Goal: Transaction & Acquisition: Book appointment/travel/reservation

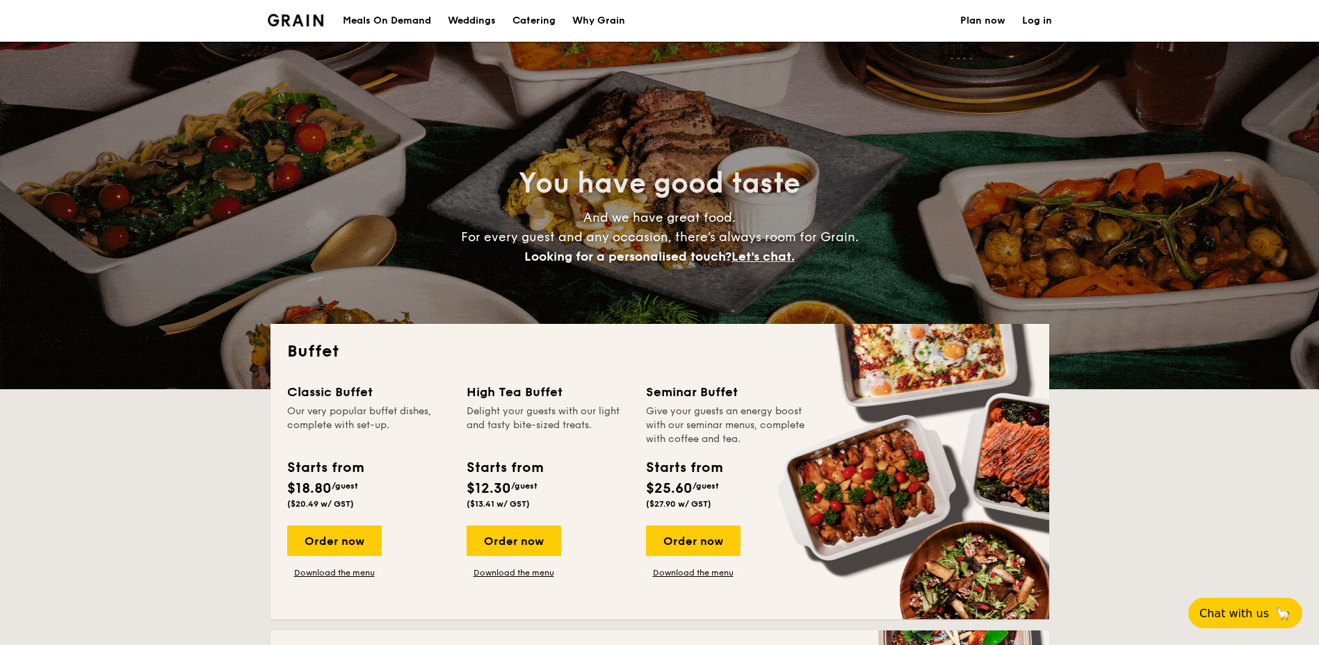
select select
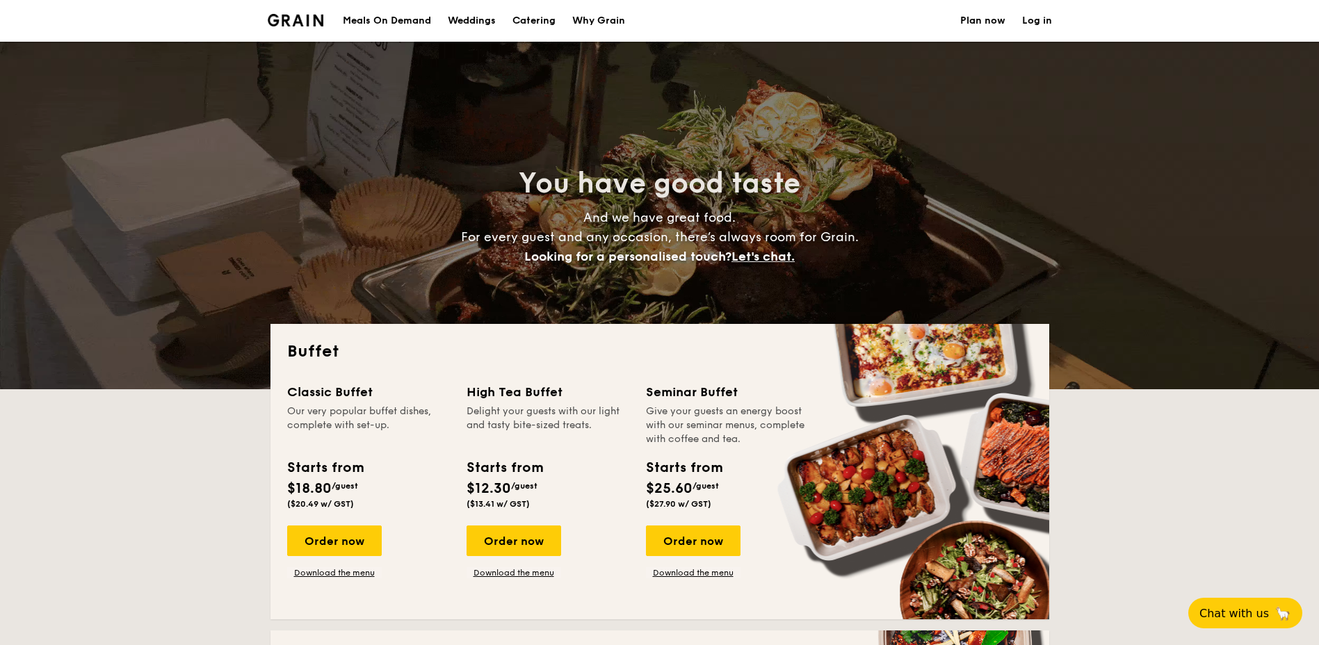
scroll to position [139, 0]
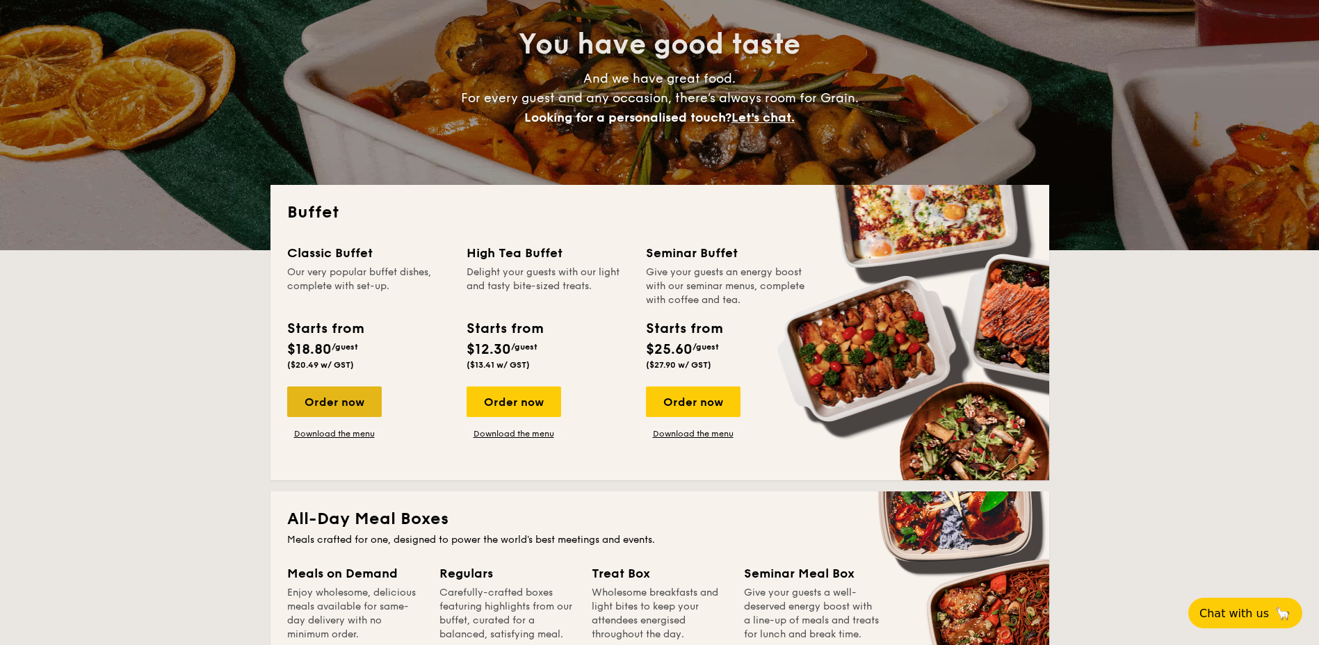
click at [354, 403] on div "Order now" at bounding box center [334, 402] width 95 height 31
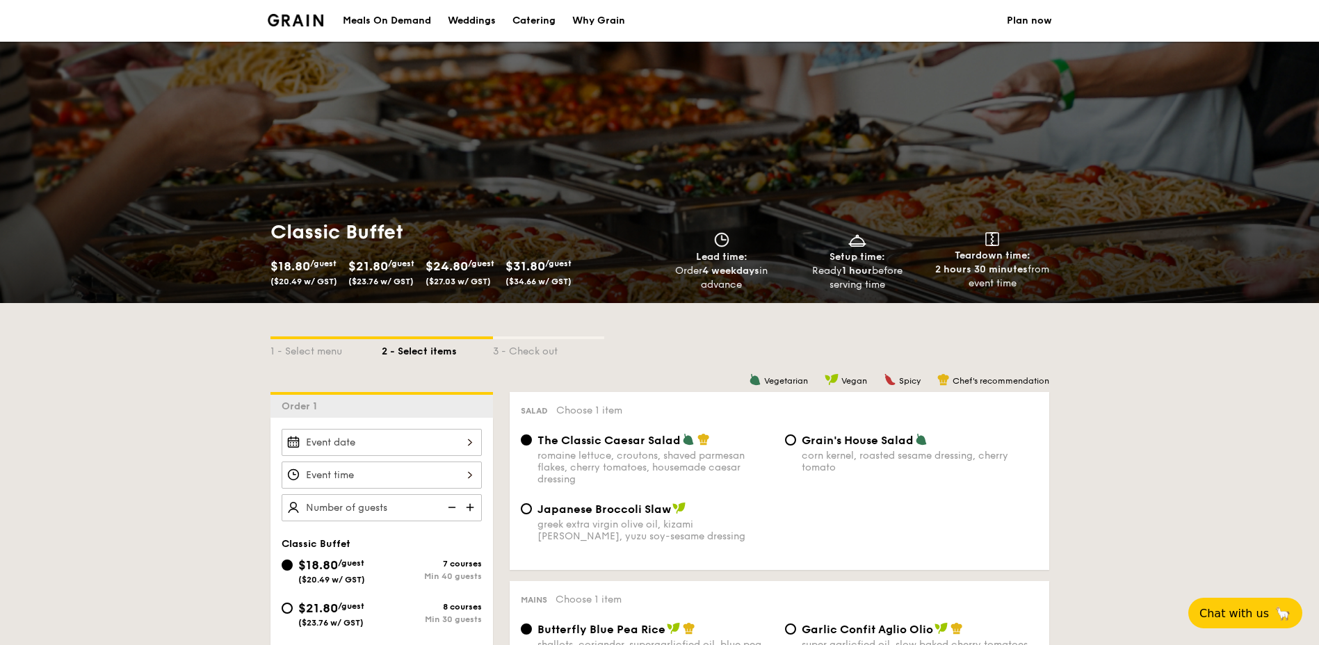
scroll to position [209, 0]
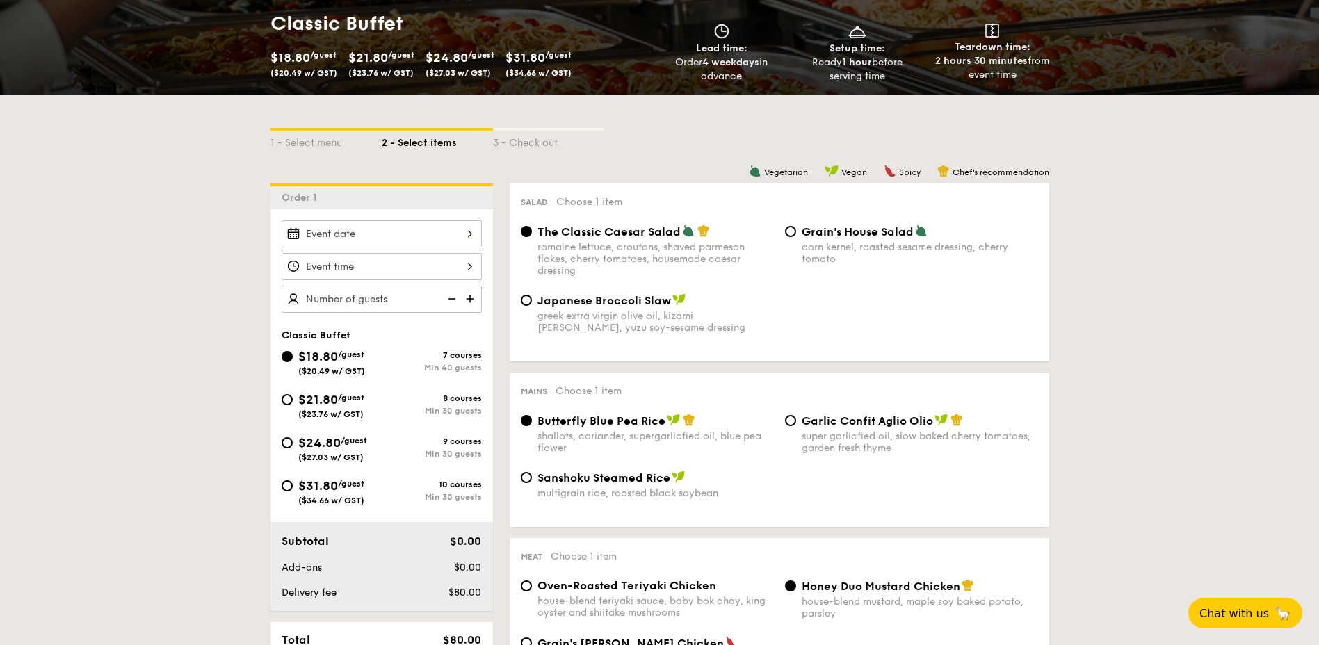
click at [469, 233] on div at bounding box center [382, 233] width 200 height 27
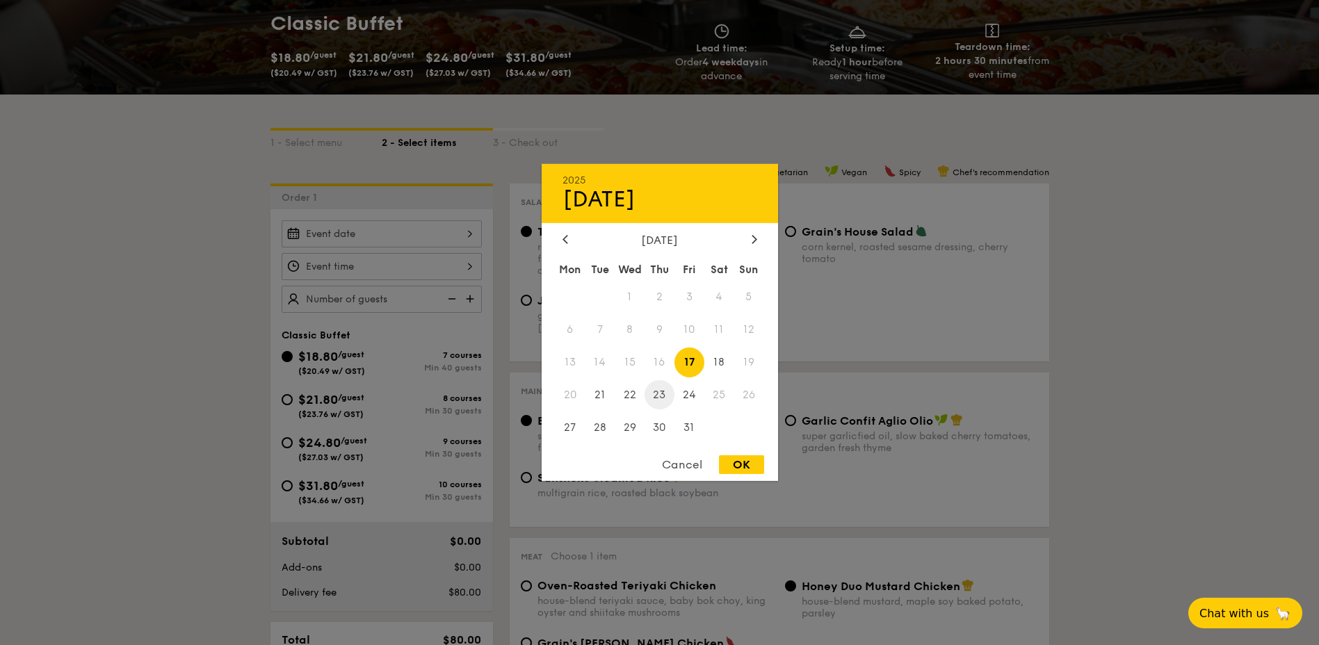
click at [663, 394] on span "23" at bounding box center [660, 395] width 30 height 30
click at [745, 463] on div "OK" at bounding box center [741, 464] width 45 height 19
type input "Oct 23, 2025"
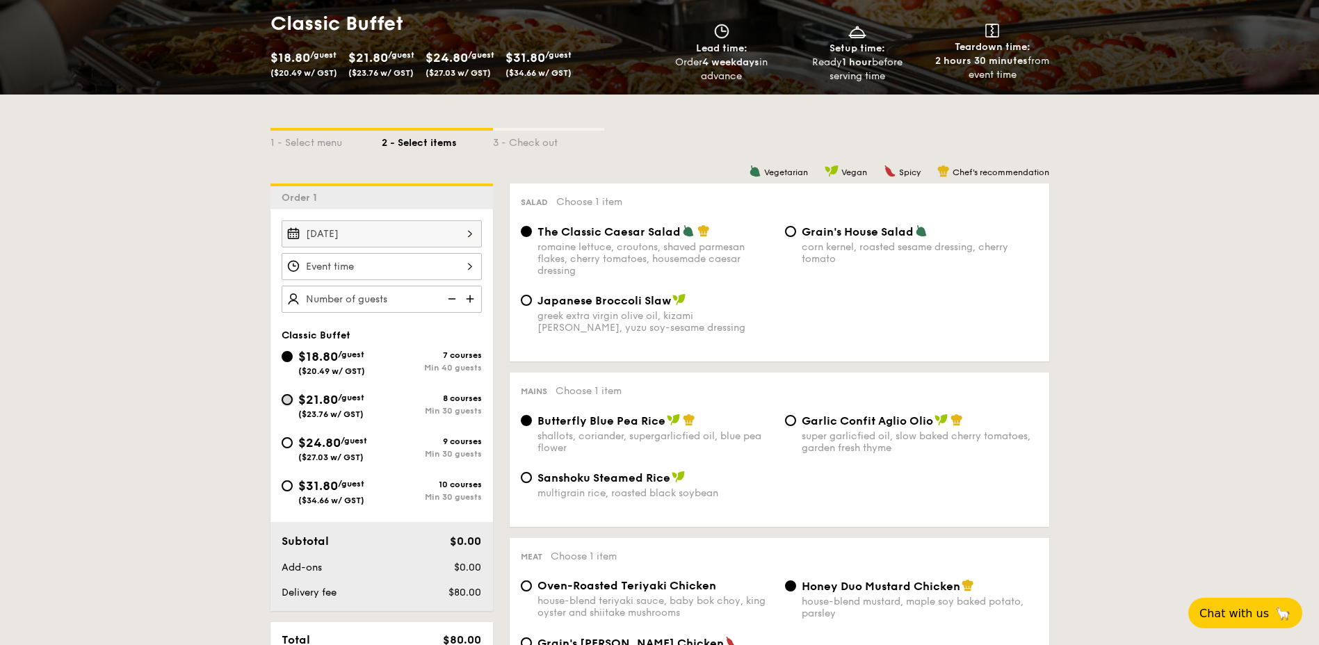
click at [288, 399] on input "$21.80 /guest ($23.76 w/ GST) 8 courses Min 30 guests" at bounding box center [287, 399] width 11 height 11
radio input "true"
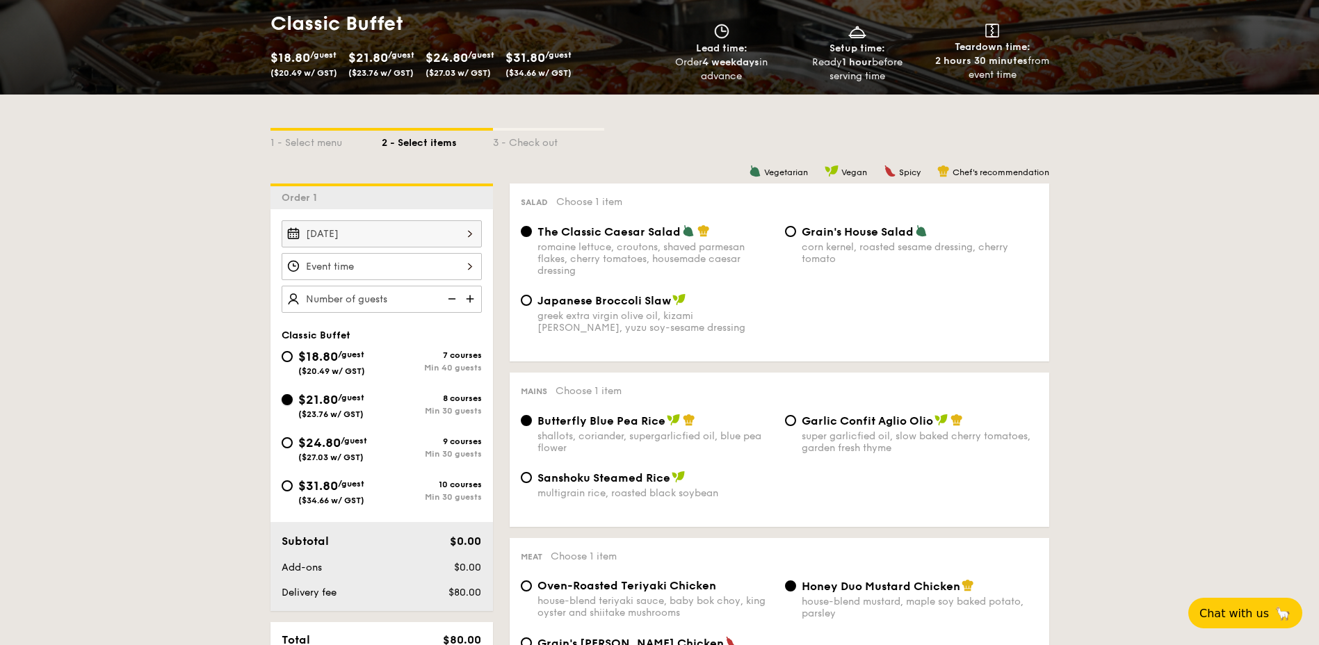
radio input "true"
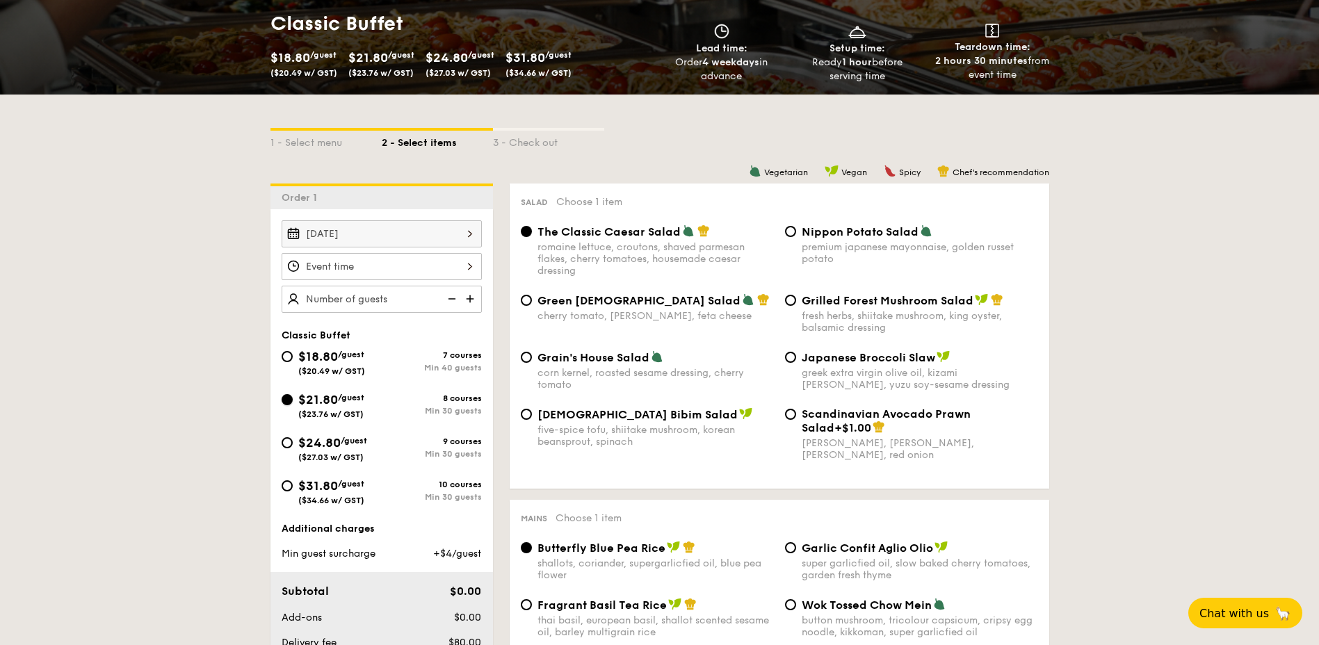
scroll to position [278, 0]
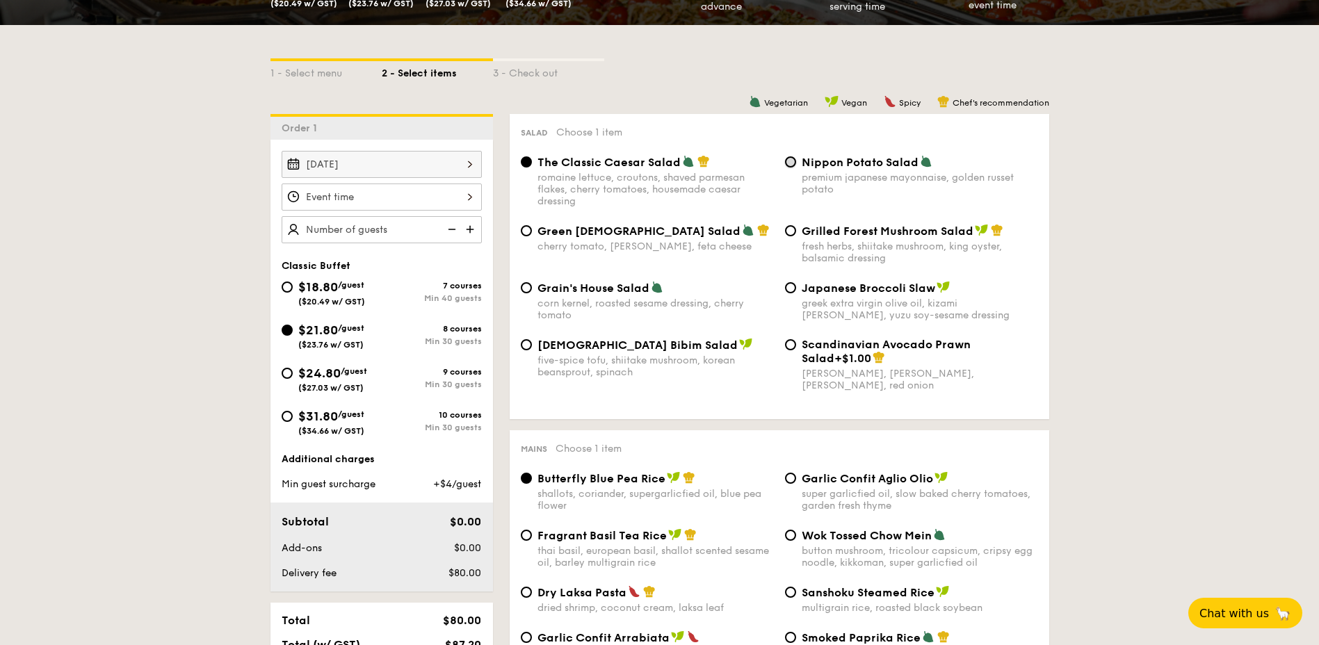
click at [795, 161] on input "Nippon Potato Salad premium japanese mayonnaise, golden russet potato" at bounding box center [790, 161] width 11 height 11
radio input "true"
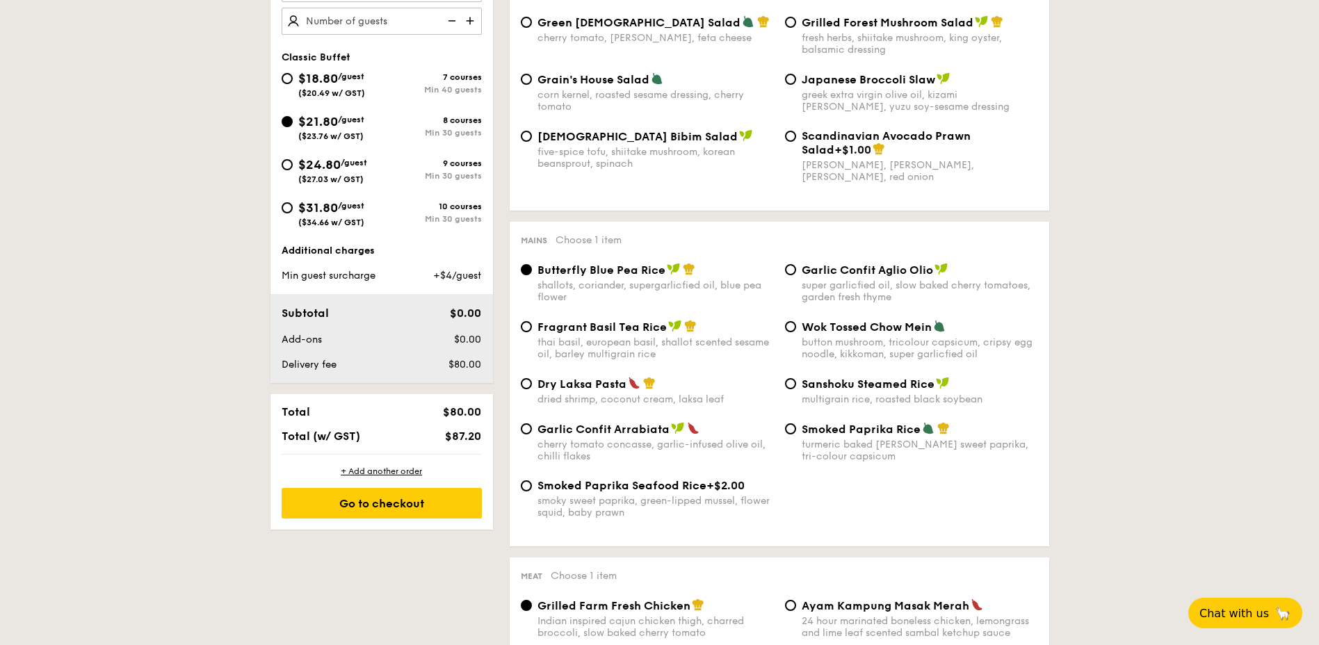
click at [839, 272] on span "Garlic Confit Aglio Olio" at bounding box center [867, 270] width 131 height 13
click at [796, 272] on input "Garlic Confit Aglio Olio super garlicfied oil, slow baked cherry tomatoes, gard…" at bounding box center [790, 269] width 11 height 11
radio input "true"
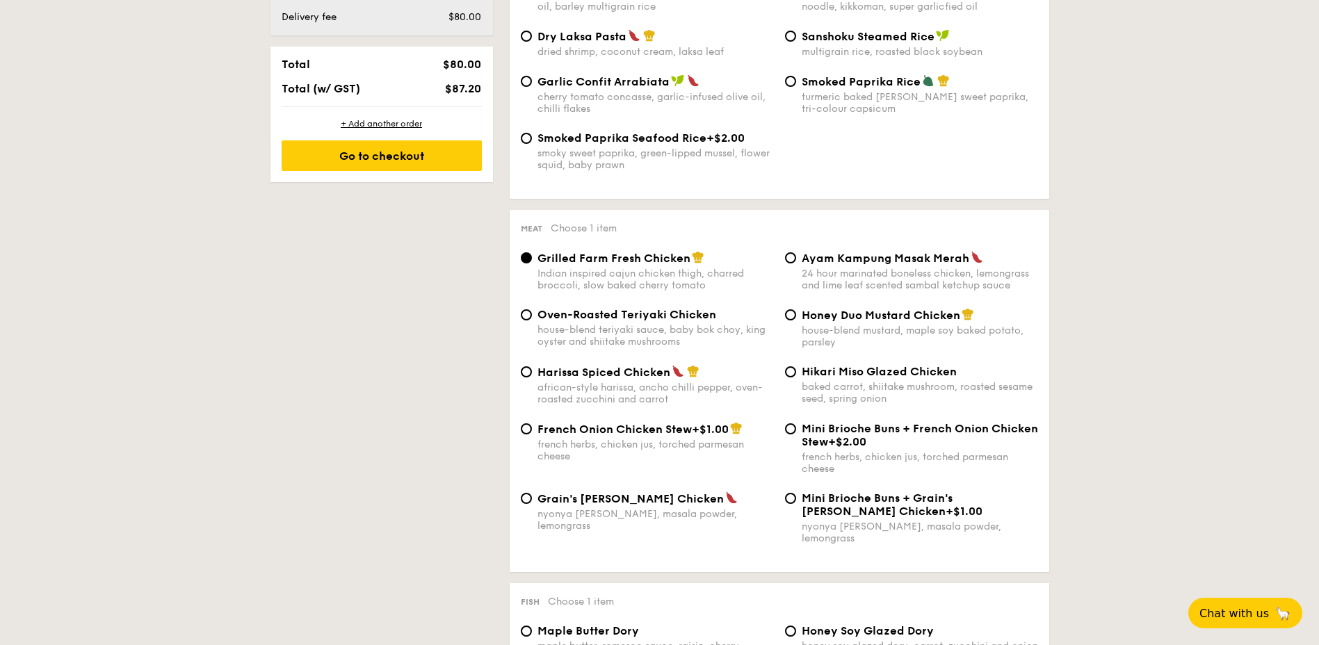
scroll to position [973, 0]
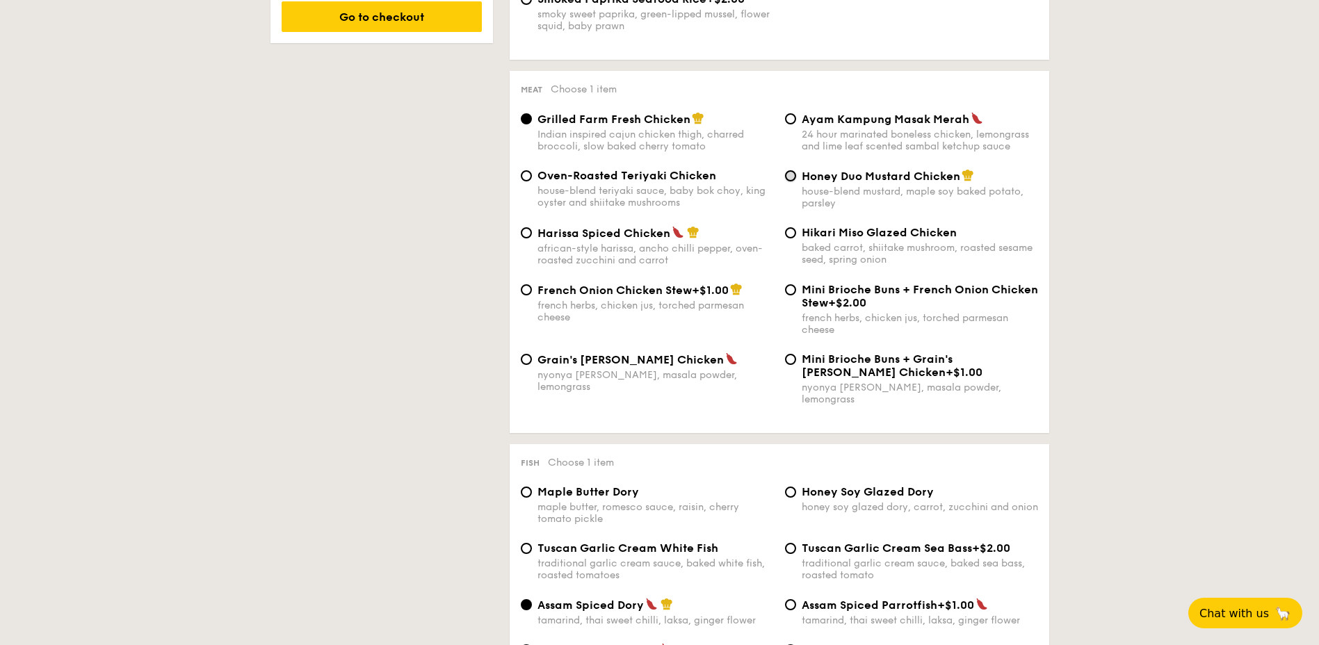
click at [793, 173] on input "Honey Duo Mustard Chicken house-blend mustard, maple soy baked potato, parsley" at bounding box center [790, 175] width 11 height 11
radio input "true"
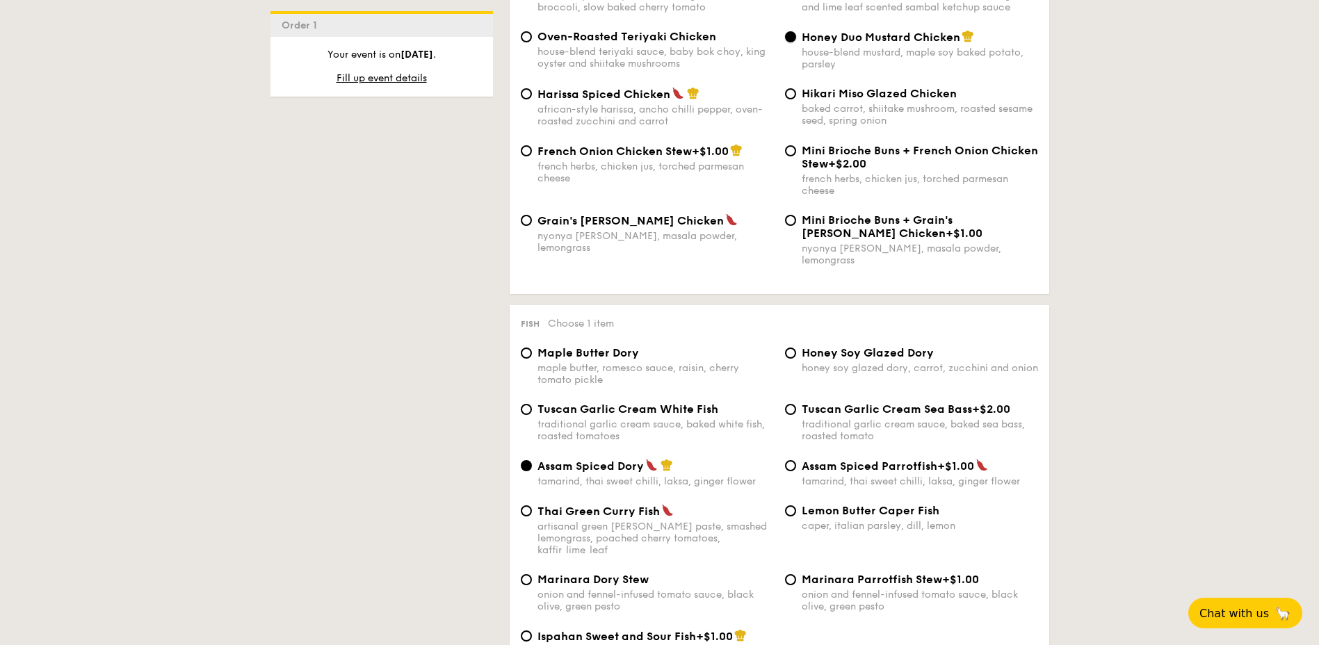
scroll to position [1182, 0]
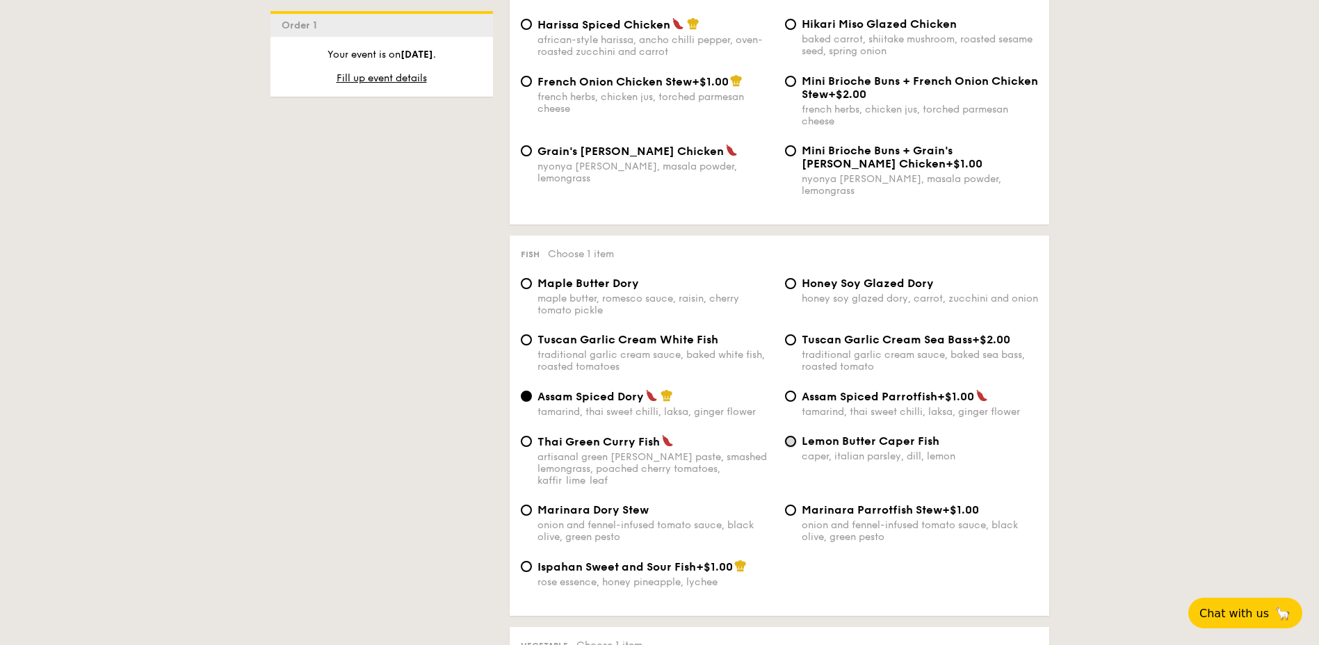
click at [795, 436] on input "Lemon Butter Caper Fish caper, italian parsley, dill, lemon" at bounding box center [790, 441] width 11 height 11
radio input "true"
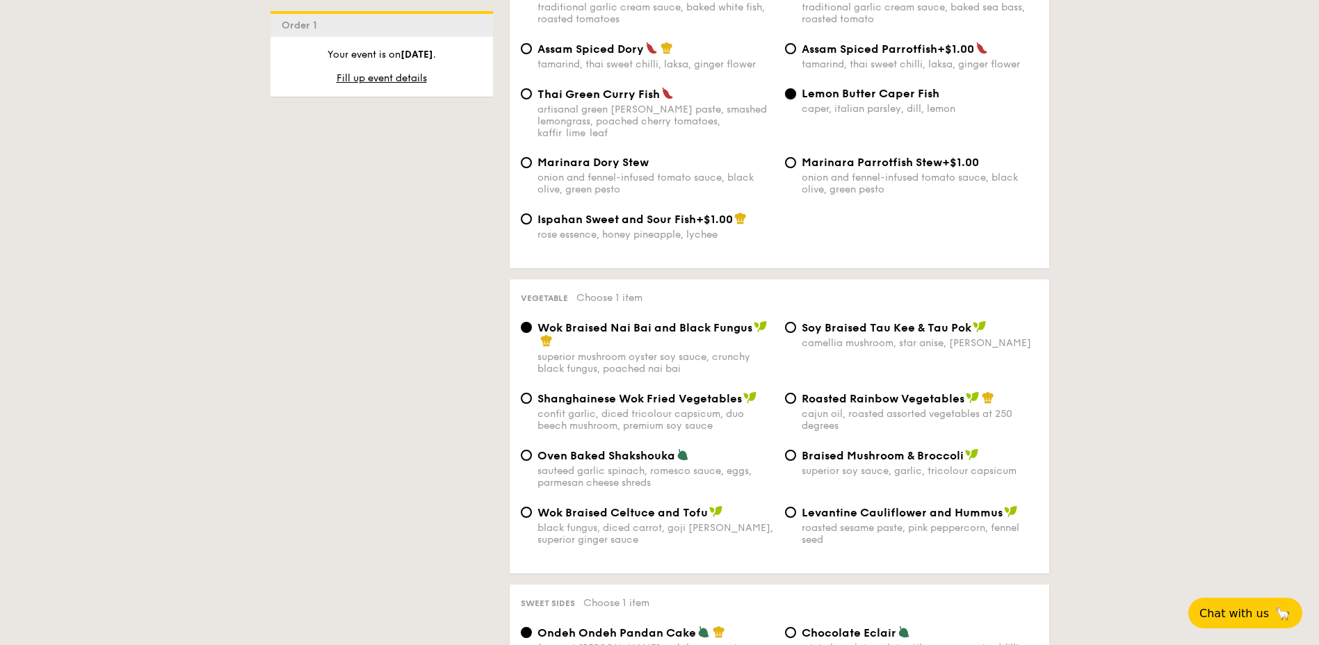
scroll to position [1599, 0]
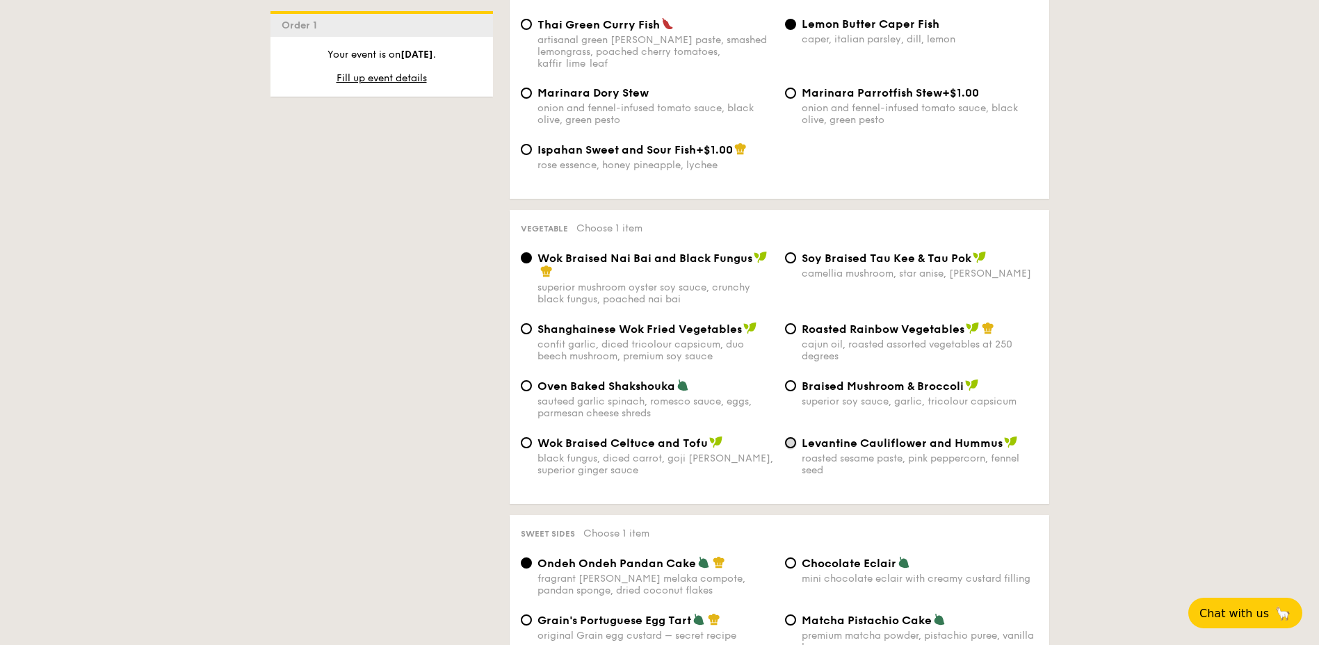
click at [793, 437] on input "Levantine Cauliflower and Hummus roasted sesame paste, pink peppercorn, fennel …" at bounding box center [790, 442] width 11 height 11
radio input "true"
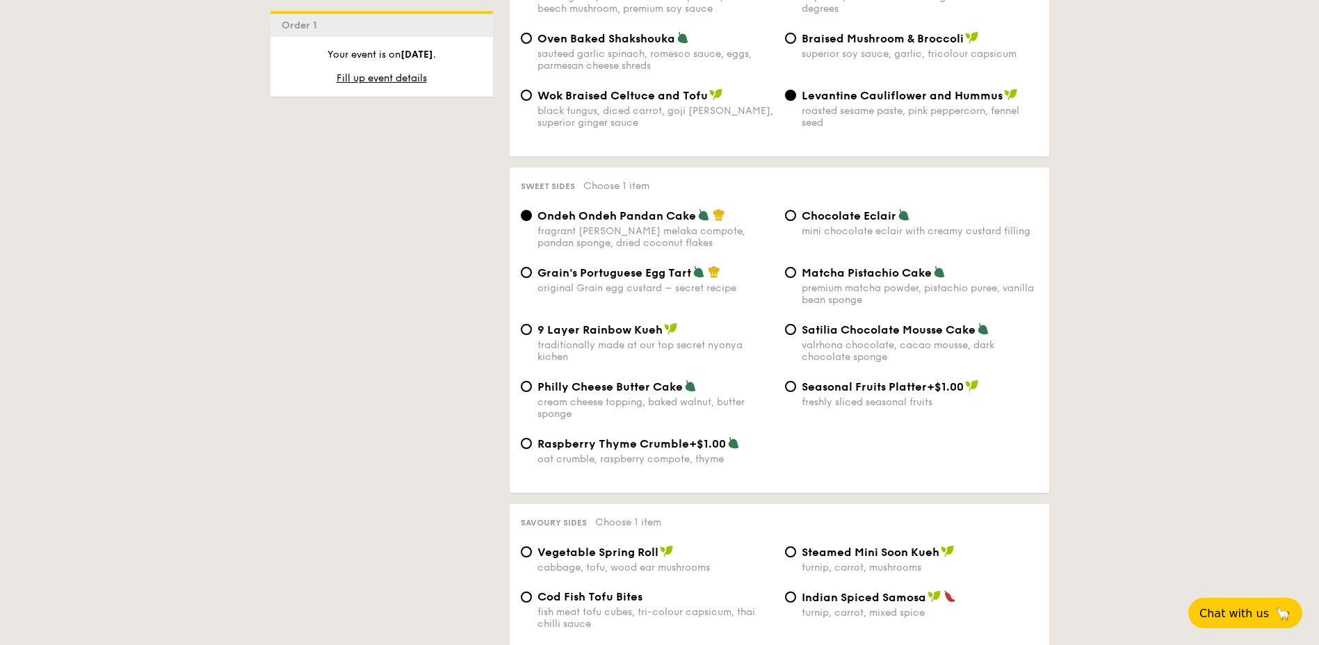
scroll to position [1877, 0]
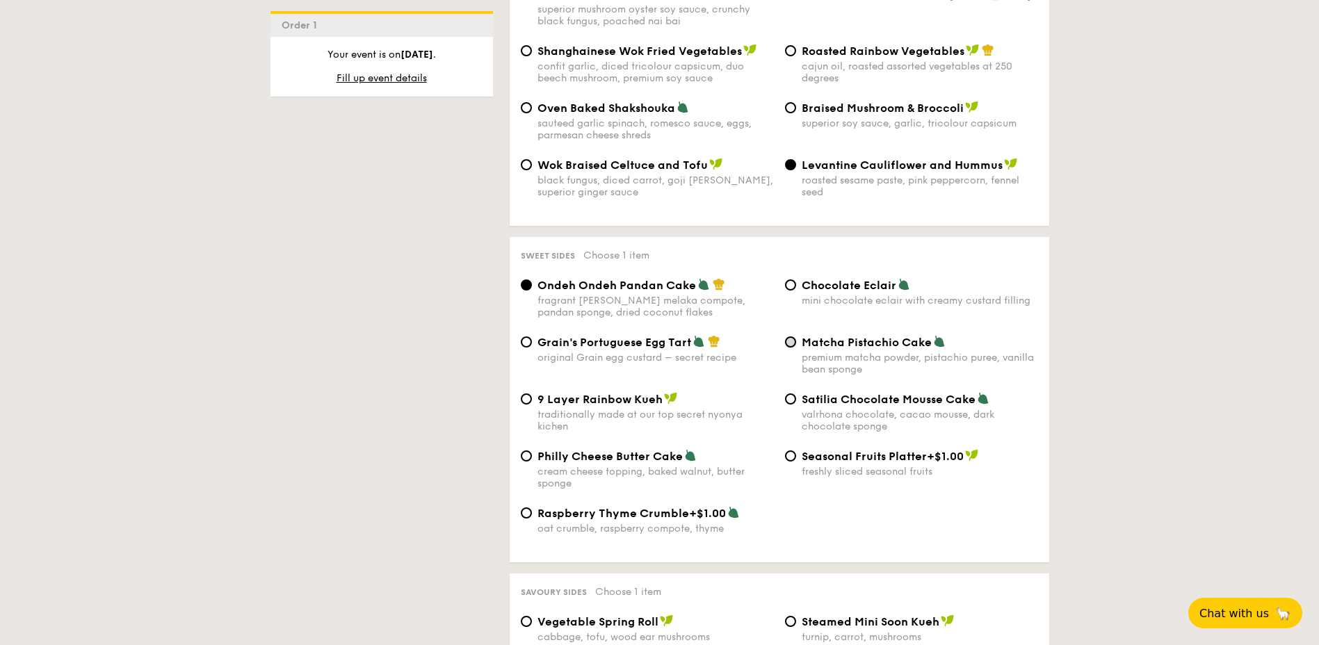
click at [791, 337] on input "Matcha Pistachio Cake premium matcha powder, pistachio puree, vanilla bean spon…" at bounding box center [790, 342] width 11 height 11
radio input "true"
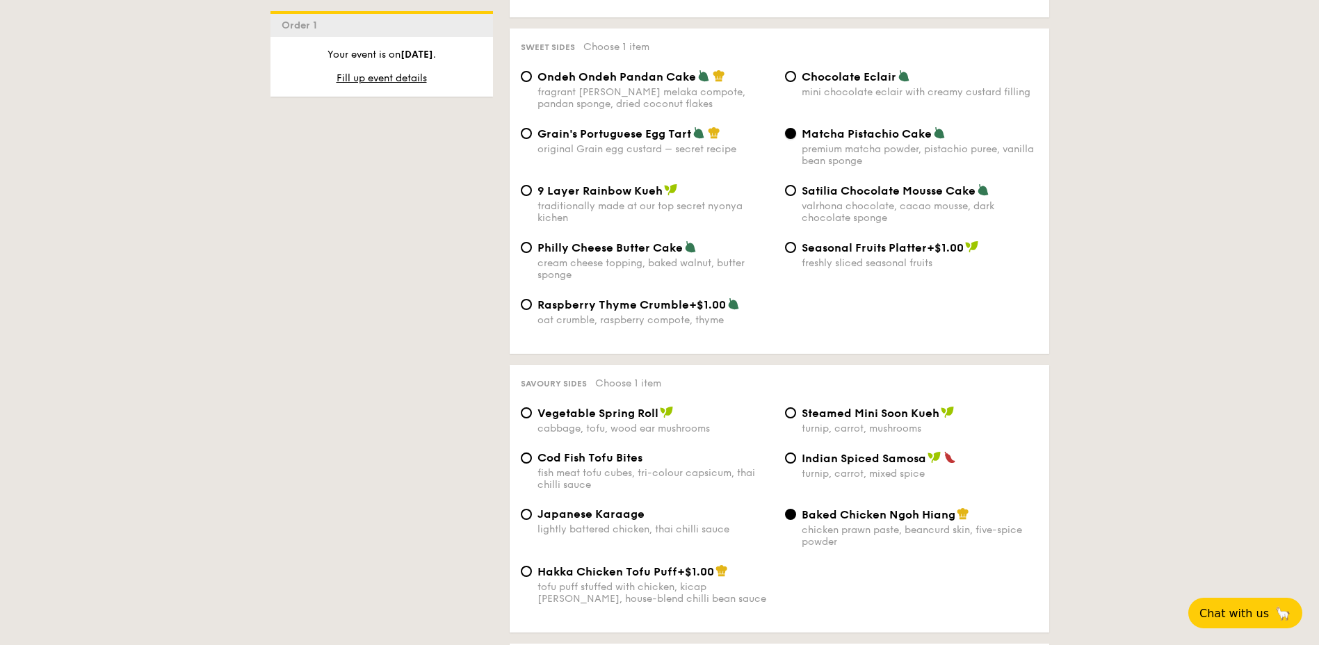
scroll to position [2225, 0]
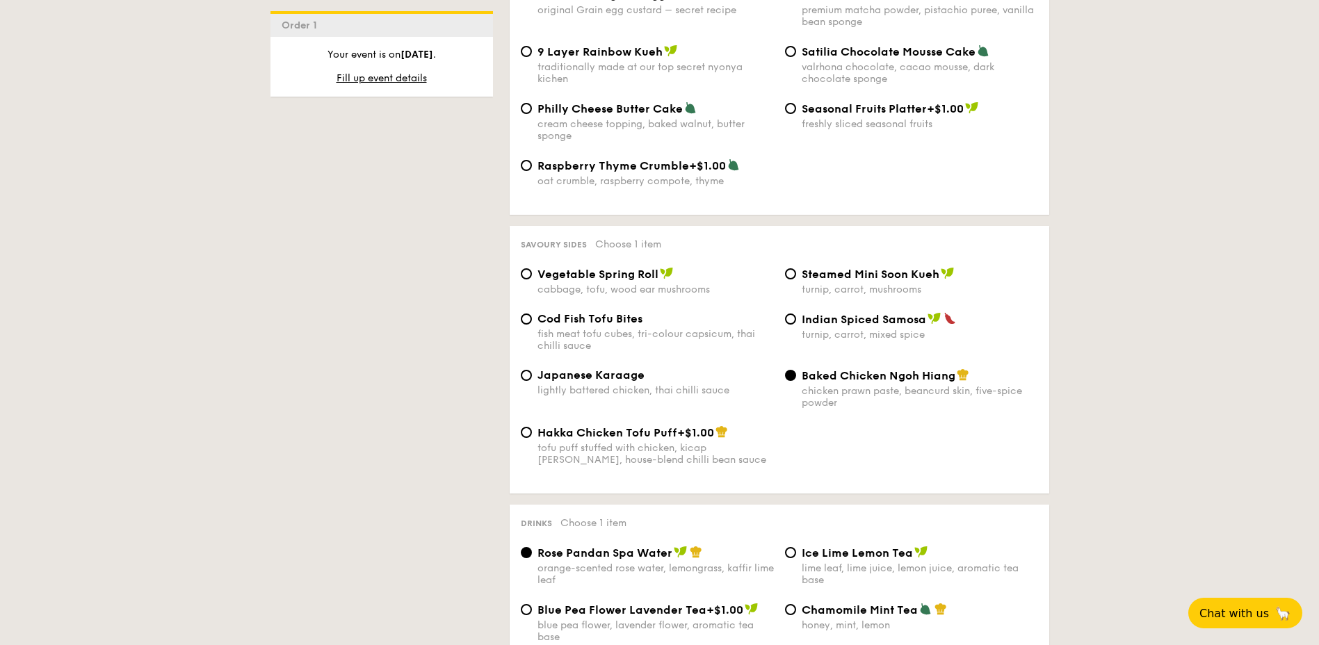
click at [611, 268] on span "Vegetable Spring Roll" at bounding box center [597, 274] width 121 height 13
click at [532, 268] on input "Vegetable Spring Roll cabbage, tofu, wood ear mushrooms" at bounding box center [526, 273] width 11 height 11
radio input "true"
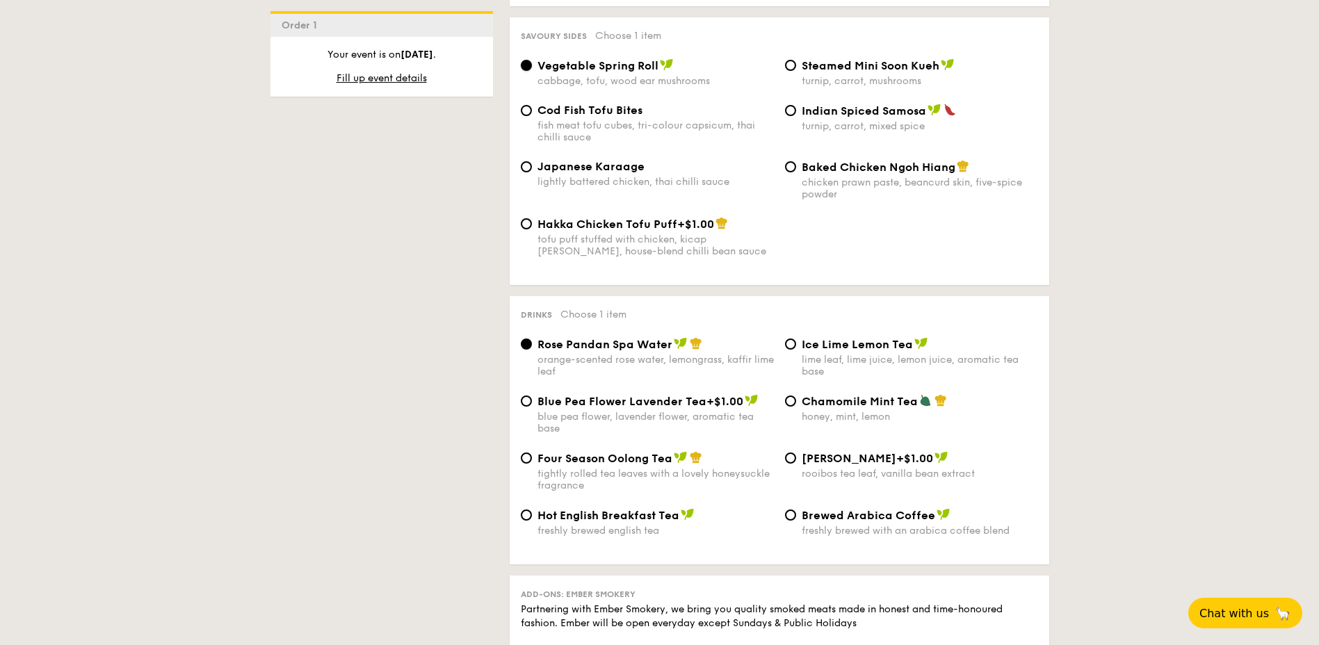
scroll to position [2503, 0]
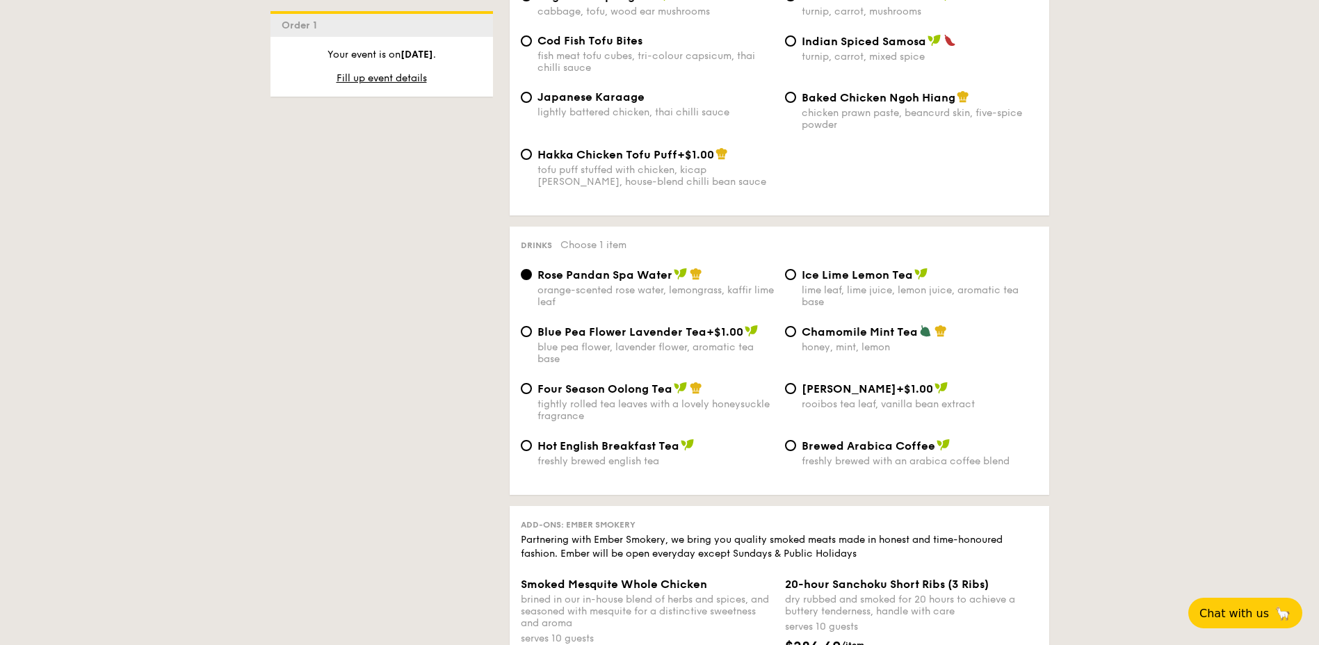
click at [563, 382] on span "Four Season Oolong Tea" at bounding box center [604, 388] width 135 height 13
click at [532, 383] on input "Four Season Oolong Tea tightly rolled tea leaves with a lovely honeysuckle frag…" at bounding box center [526, 388] width 11 height 11
radio input "true"
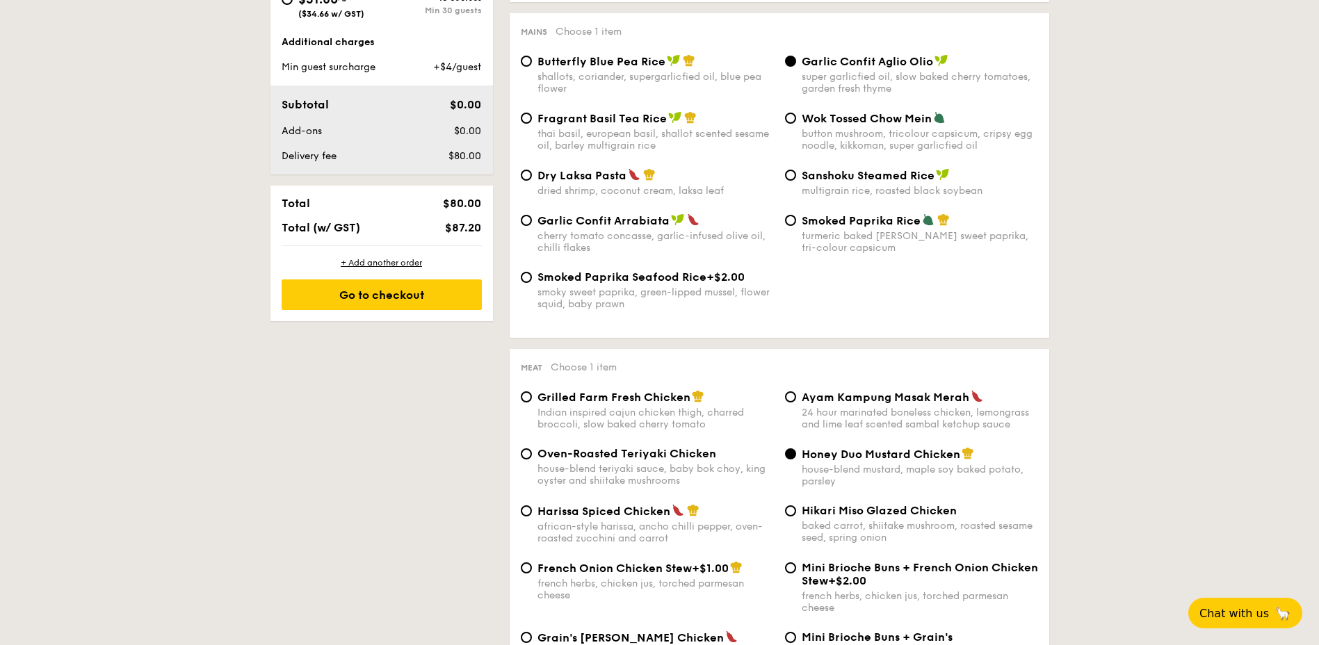
scroll to position [348, 0]
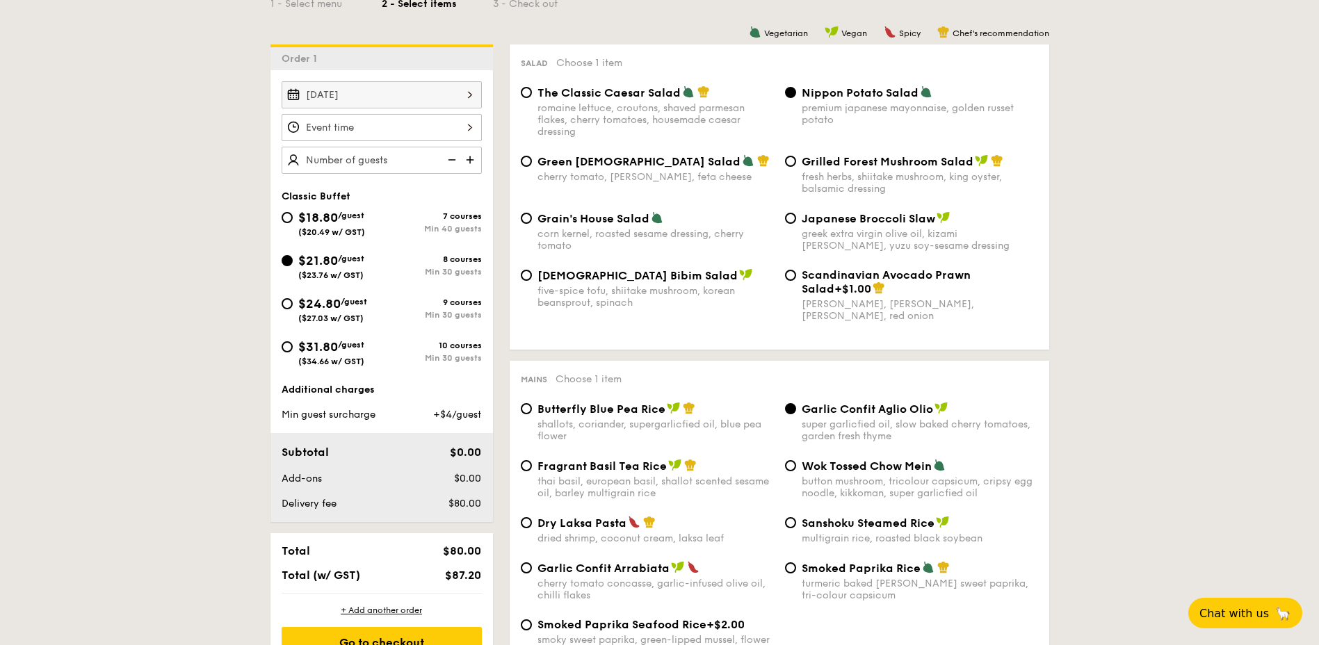
click at [407, 131] on div at bounding box center [382, 127] width 200 height 27
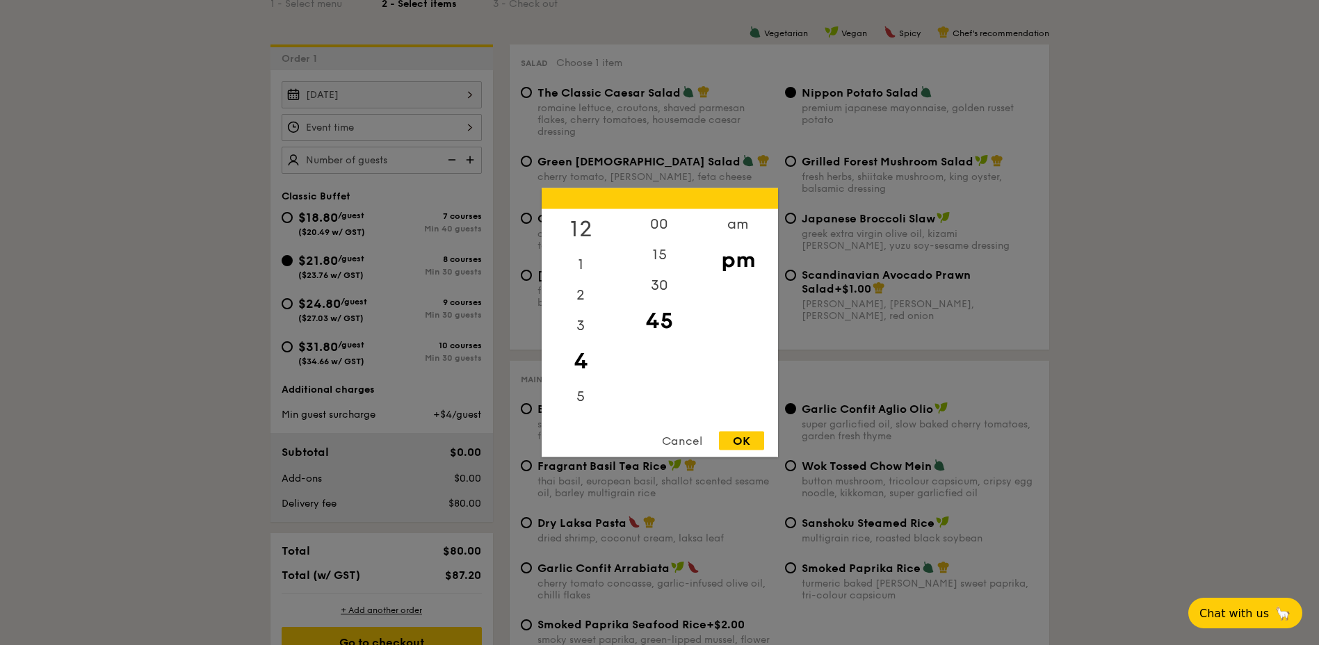
click at [593, 220] on div "12" at bounding box center [581, 229] width 79 height 40
drag, startPoint x: 668, startPoint y: 321, endPoint x: 665, endPoint y: 382, distance: 61.2
click at [665, 382] on div "00 15 30 45" at bounding box center [659, 315] width 79 height 212
drag, startPoint x: 665, startPoint y: 382, endPoint x: 660, endPoint y: 224, distance: 157.9
click at [660, 224] on div "00" at bounding box center [659, 229] width 79 height 40
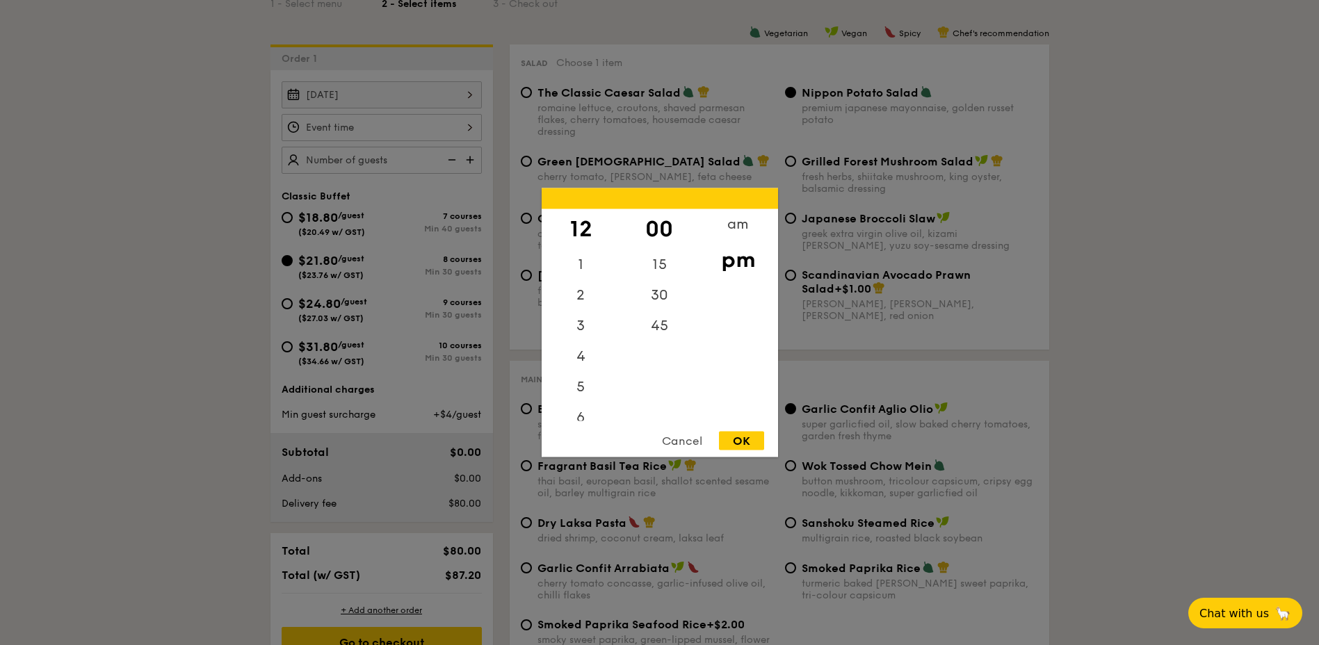
click at [753, 442] on div "OK" at bounding box center [741, 441] width 45 height 19
type input "12:00PM"
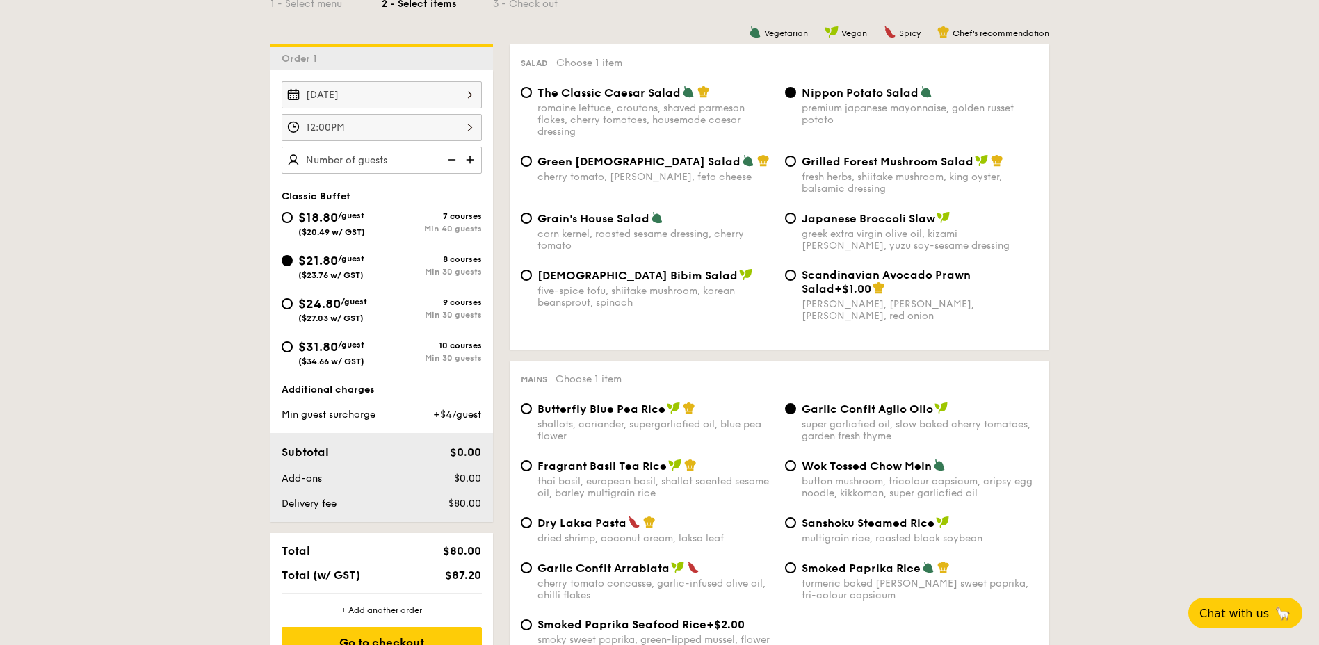
click at [469, 162] on img at bounding box center [471, 160] width 21 height 26
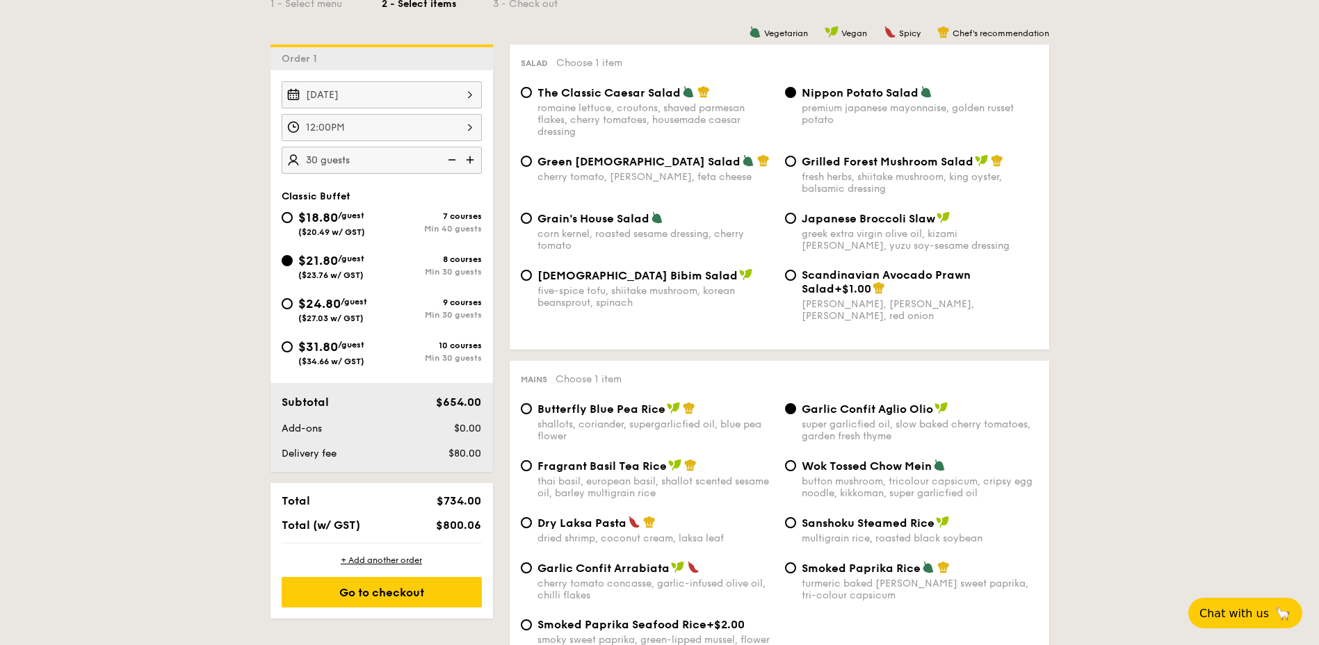
click at [469, 162] on img at bounding box center [471, 160] width 21 height 26
click at [451, 158] on img at bounding box center [450, 160] width 21 height 26
type input "35 guests"
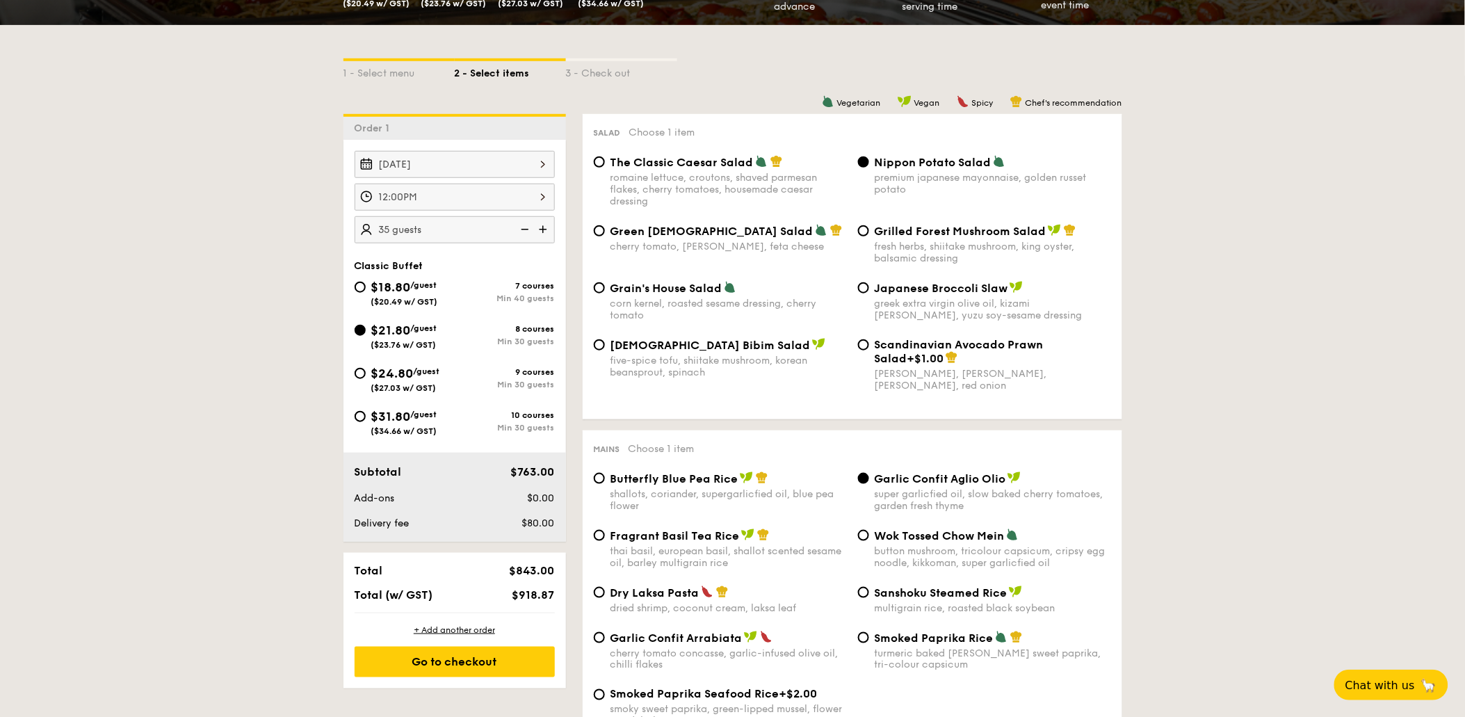
scroll to position [355, 0]
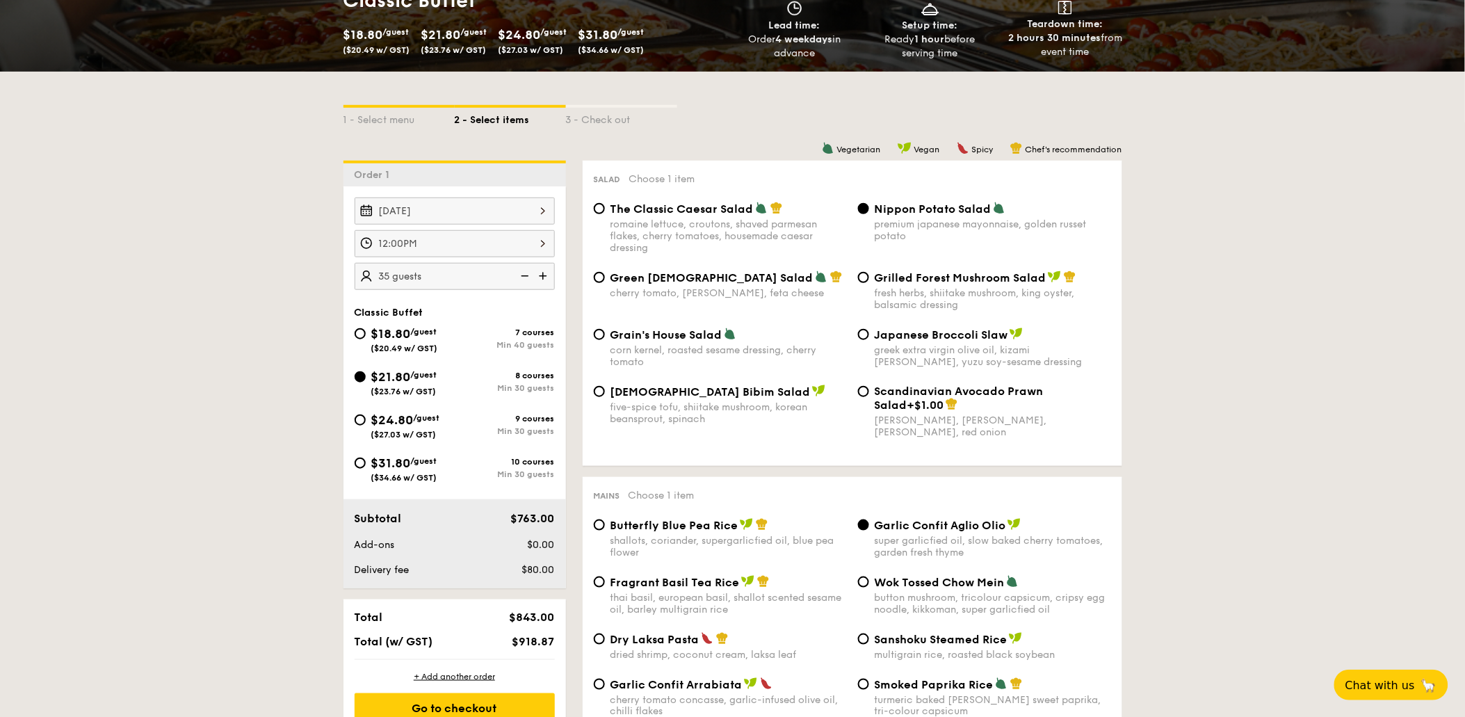
scroll to position [463, 0]
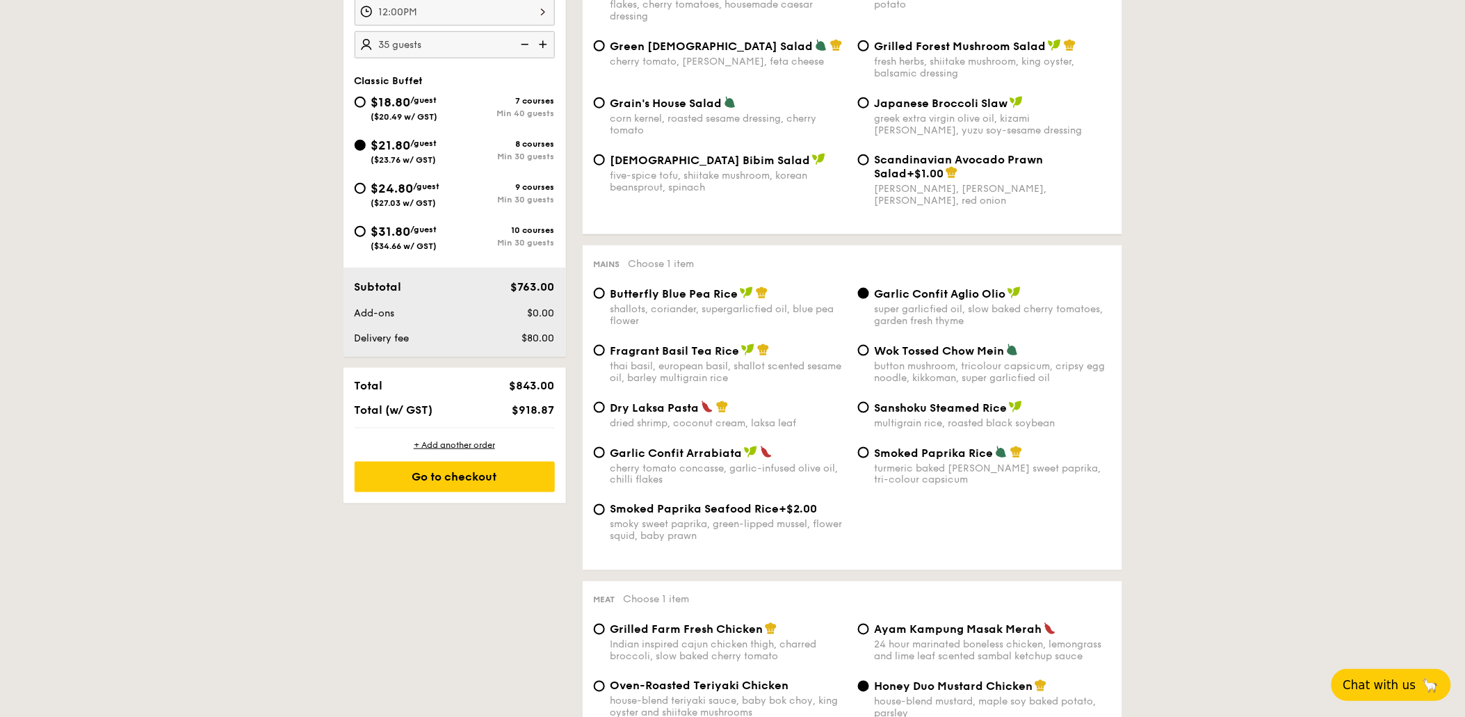
click at [1318, 645] on span "Chat with us" at bounding box center [1379, 685] width 73 height 14
